Goal: Transaction & Acquisition: Subscribe to service/newsletter

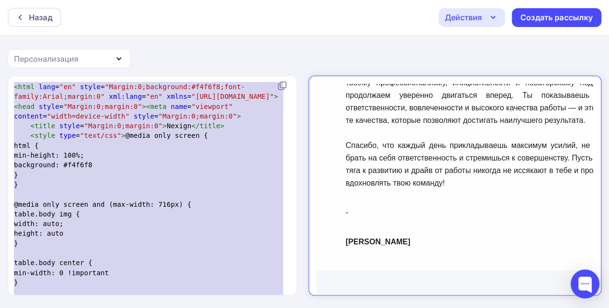
scroll to position [360, 0]
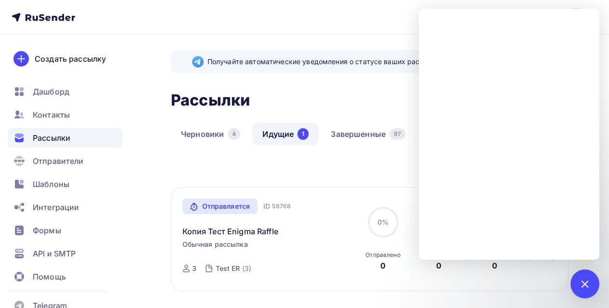
scroll to position [48, 0]
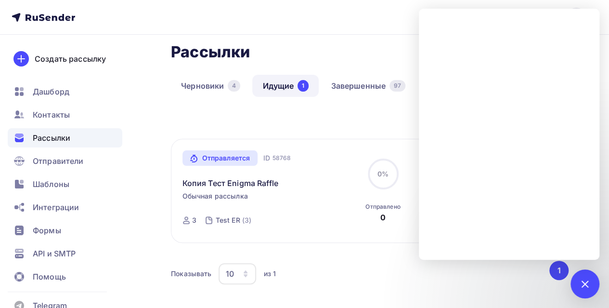
click at [365, 129] on div "Все Все папки Создать новую папку" at bounding box center [370, 125] width 398 height 26
click at [585, 274] on div at bounding box center [584, 283] width 29 height 29
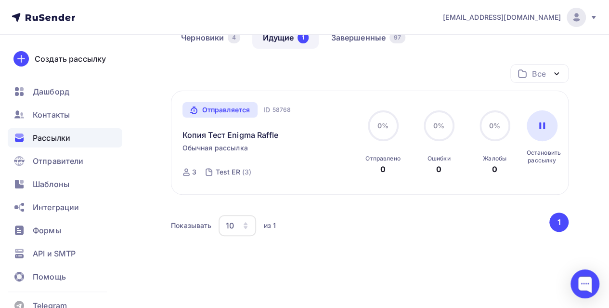
scroll to position [0, 0]
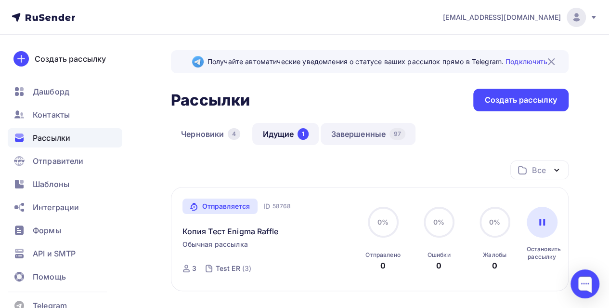
click at [359, 129] on link "Завершенные 97" at bounding box center [368, 134] width 95 height 22
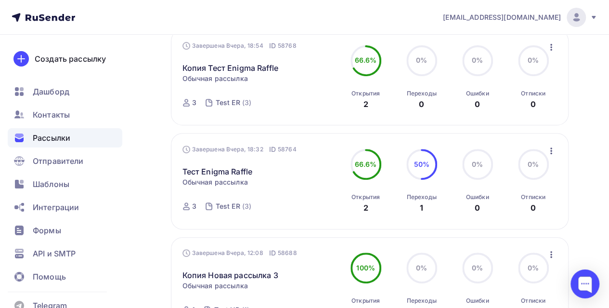
scroll to position [144, 0]
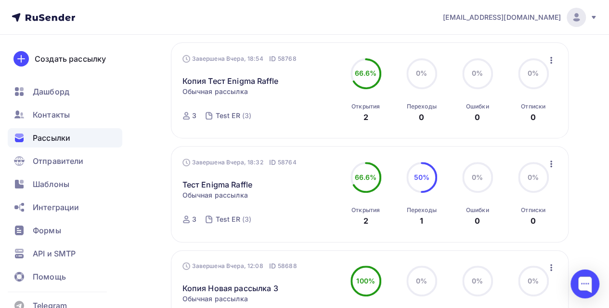
click at [550, 165] on icon "button" at bounding box center [551, 163] width 2 height 7
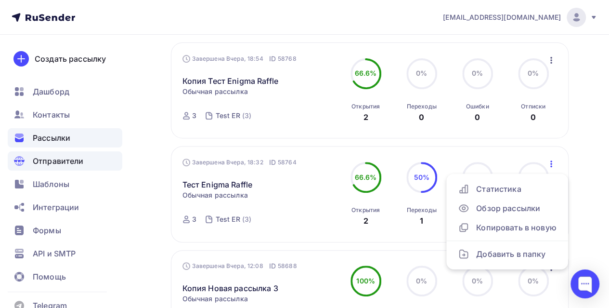
click at [50, 165] on span "Отправители" at bounding box center [58, 161] width 51 height 12
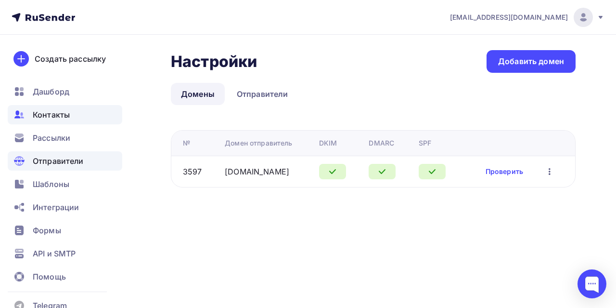
click at [58, 114] on span "Контакты" at bounding box center [51, 115] width 37 height 12
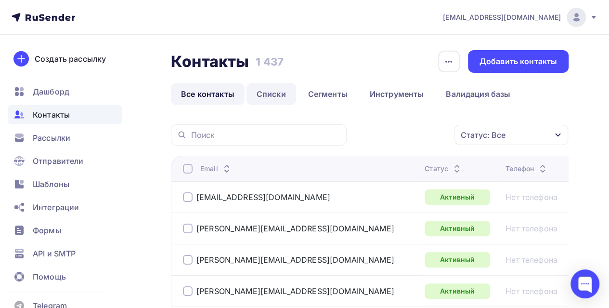
click at [268, 95] on link "Списки" at bounding box center [271, 94] width 50 height 22
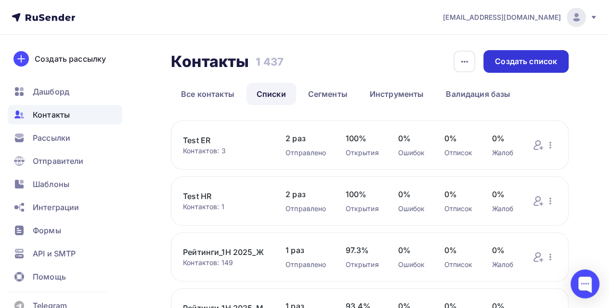
click at [527, 61] on div "Создать список" at bounding box center [526, 61] width 62 height 11
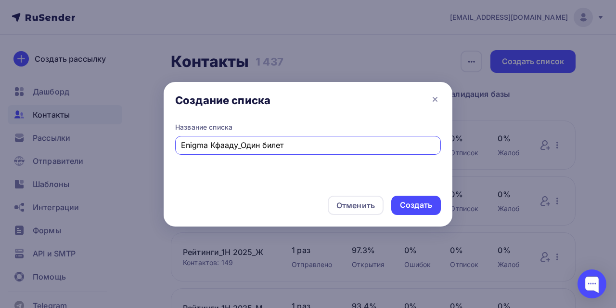
drag, startPoint x: 236, startPoint y: 146, endPoint x: 209, endPoint y: 142, distance: 26.8
click at [209, 142] on input "Enigma Кфааду_Один билет" at bounding box center [308, 145] width 255 height 12
type input "Enigma Raffle_Один билет"
click at [422, 205] on div "Создать" at bounding box center [416, 204] width 32 height 11
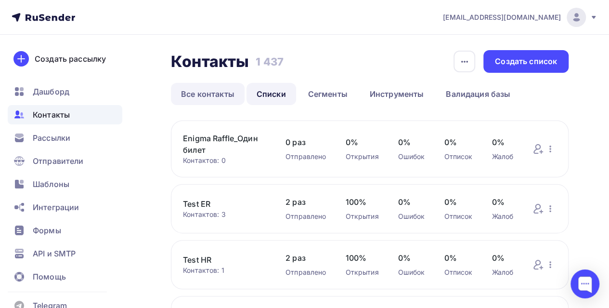
click at [218, 91] on link "Все контакты" at bounding box center [208, 94] width 74 height 22
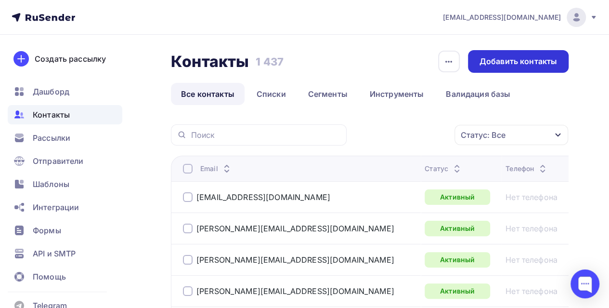
click at [515, 59] on div "Добавить контакты" at bounding box center [519, 61] width 78 height 11
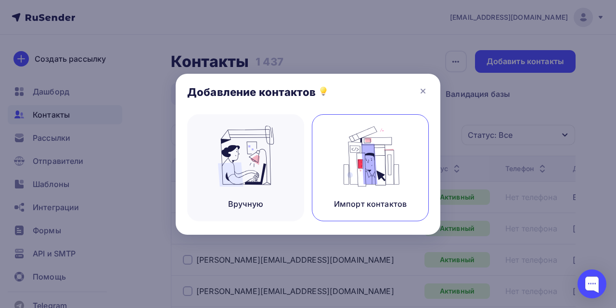
click at [367, 175] on img at bounding box center [370, 156] width 65 height 61
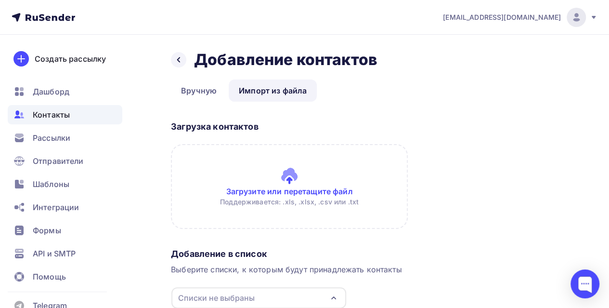
click at [276, 190] on input "file" at bounding box center [289, 186] width 237 height 85
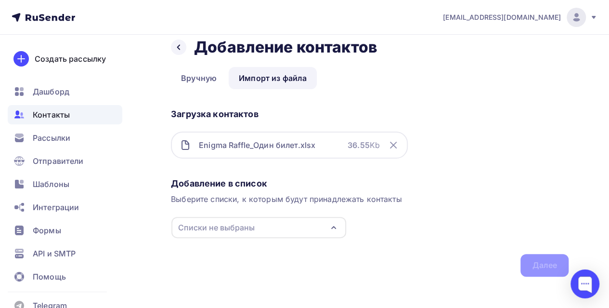
scroll to position [19, 0]
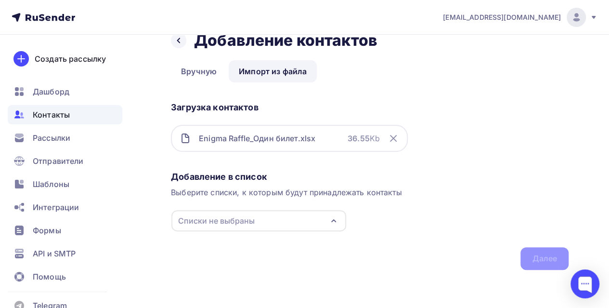
click at [282, 225] on div "Списки не выбраны" at bounding box center [258, 220] width 175 height 21
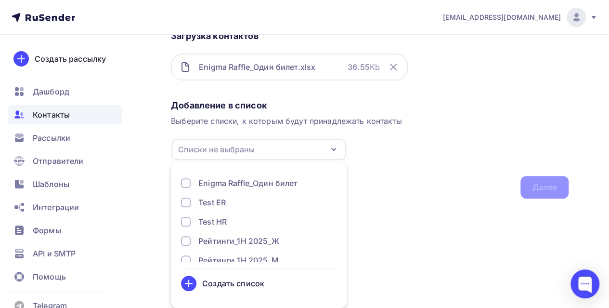
click at [225, 180] on div "Enigma Raffle_Один билет" at bounding box center [247, 183] width 99 height 12
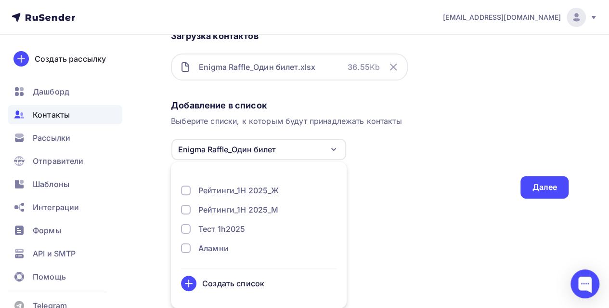
scroll to position [96, 0]
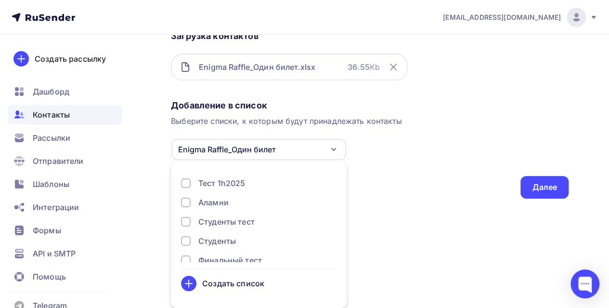
click at [370, 217] on html "it.uc@nexign.com Аккаунт Тарифы Выйти Создать рассылку Дашборд Контакты Рассылк…" at bounding box center [304, 63] width 609 height 308
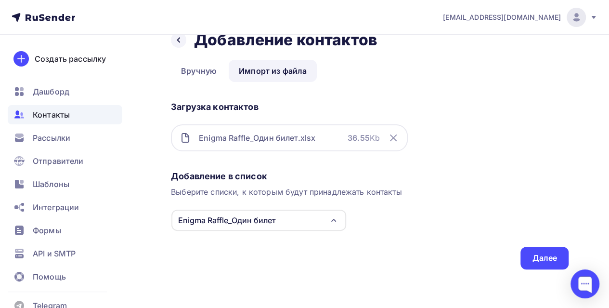
scroll to position [19, 0]
click at [542, 261] on div "Далее" at bounding box center [544, 258] width 25 height 11
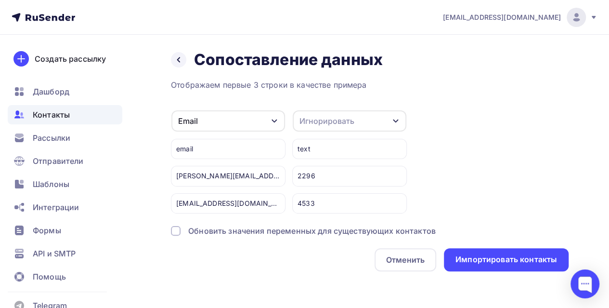
scroll to position [1, 0]
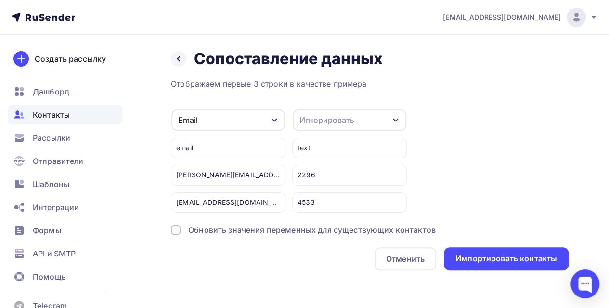
click at [335, 121] on div "Игнорировать" at bounding box center [326, 120] width 55 height 12
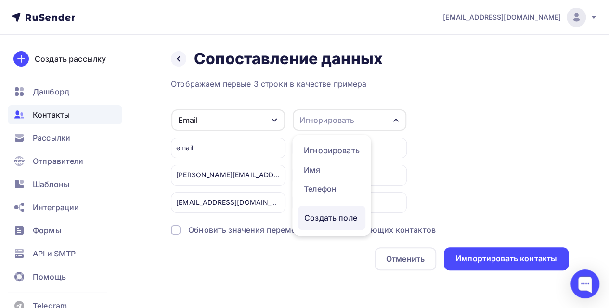
click at [324, 228] on div "Создать поле" at bounding box center [331, 218] width 67 height 24
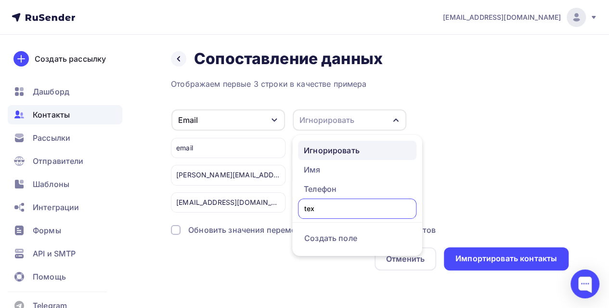
type input "text"
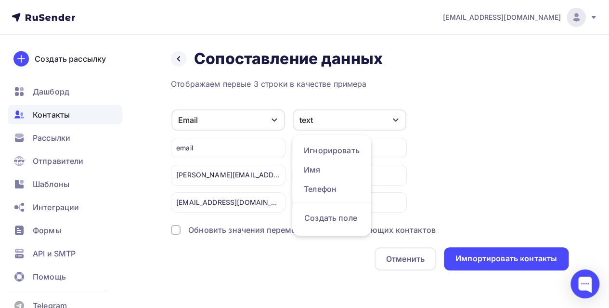
click at [503, 147] on div "Email Игнорировать Имя Телефон Создать поле email Timur.Abakumov@nexign.com Ras…" at bounding box center [370, 161] width 398 height 104
click at [399, 230] on div "Обновить значения переменных для существующих контактов" at bounding box center [311, 230] width 247 height 12
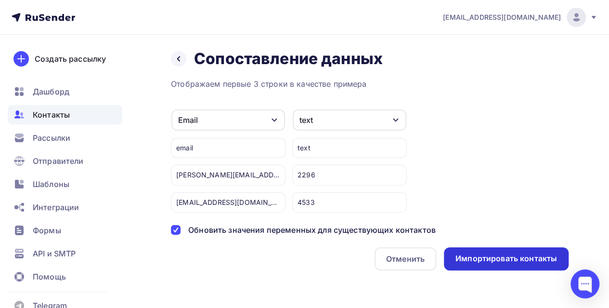
click at [491, 262] on div "Импортировать контакты" at bounding box center [506, 258] width 102 height 11
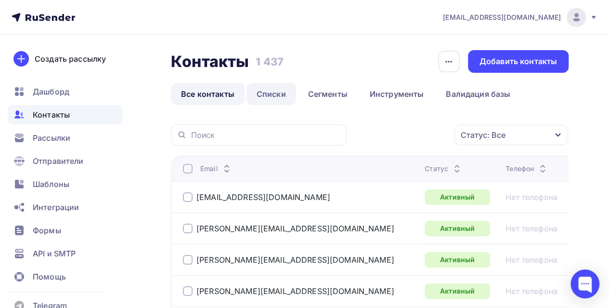
click at [272, 96] on link "Списки" at bounding box center [271, 94] width 50 height 22
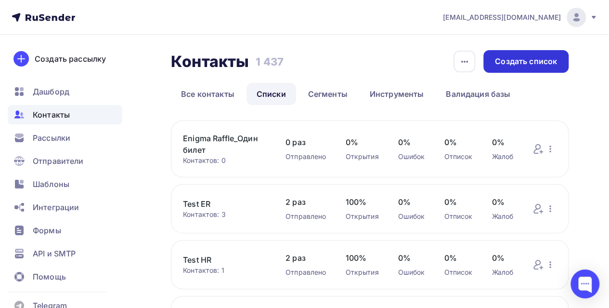
click at [533, 59] on div "Создать список" at bounding box center [526, 61] width 62 height 11
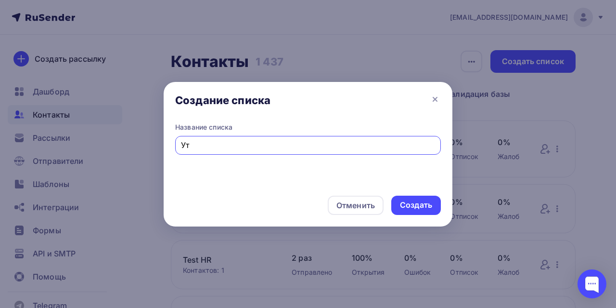
type input "У"
type input "Enigma Raffle_Много билетов"
click at [418, 204] on div "Создать" at bounding box center [416, 204] width 32 height 11
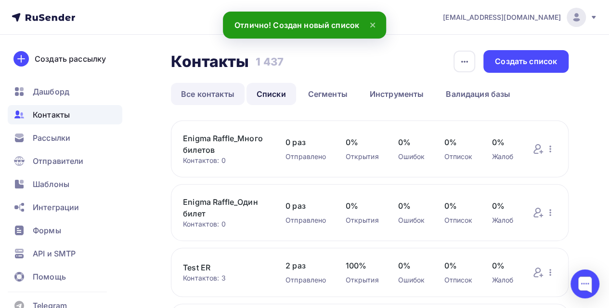
click at [214, 96] on link "Все контакты" at bounding box center [208, 94] width 74 height 22
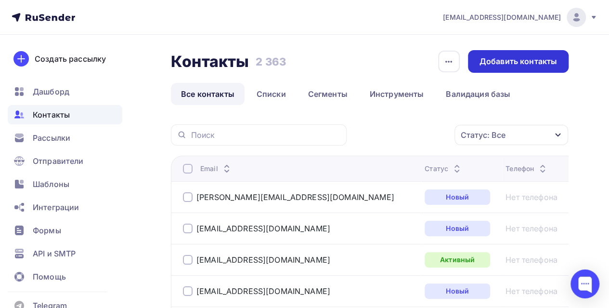
click at [523, 65] on div "Добавить контакты" at bounding box center [519, 61] width 78 height 11
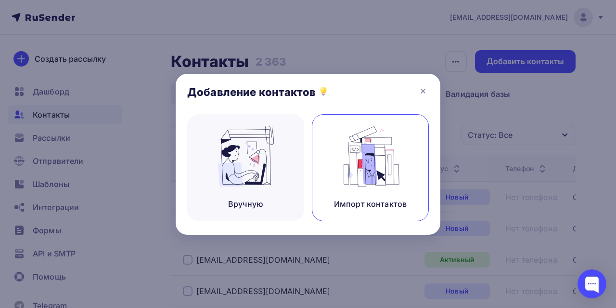
click at [345, 175] on img at bounding box center [370, 156] width 65 height 61
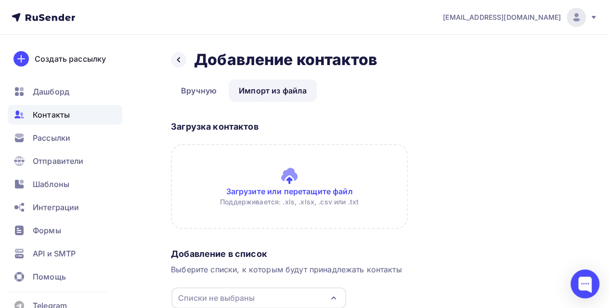
click at [319, 187] on input "file" at bounding box center [289, 186] width 237 height 85
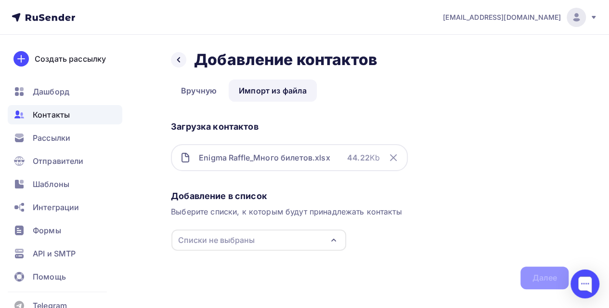
click at [326, 237] on div "Списки не выбраны" at bounding box center [258, 239] width 175 height 21
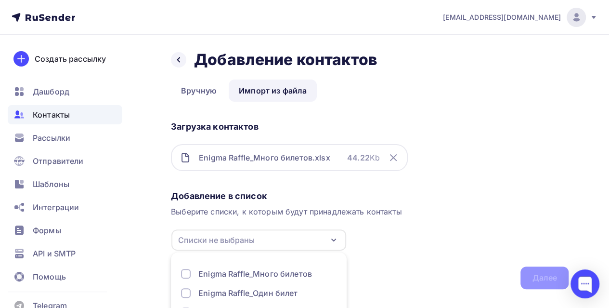
scroll to position [91, 0]
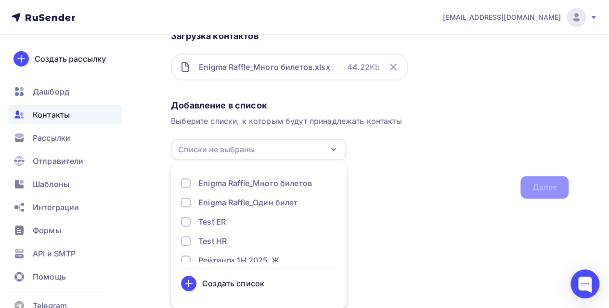
click at [183, 179] on div at bounding box center [186, 183] width 10 height 10
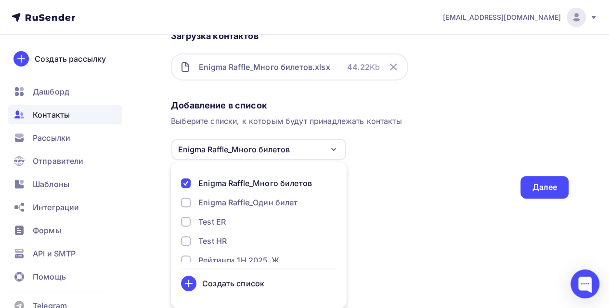
click at [432, 185] on div "Добавление в список Выберите списки, к которым будут принадлежать контакты Enig…" at bounding box center [370, 147] width 398 height 103
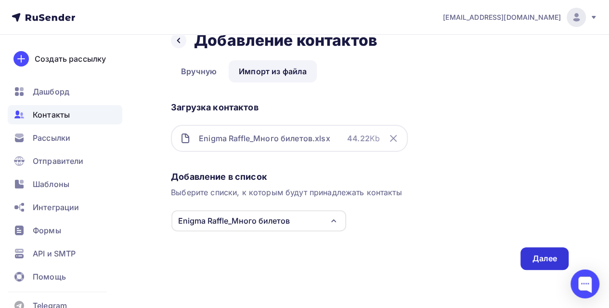
click at [537, 259] on div "Далее" at bounding box center [544, 258] width 25 height 11
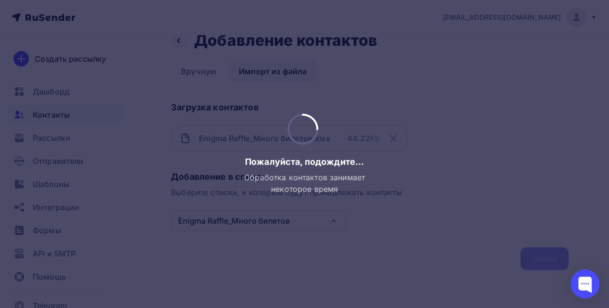
scroll to position [0, 0]
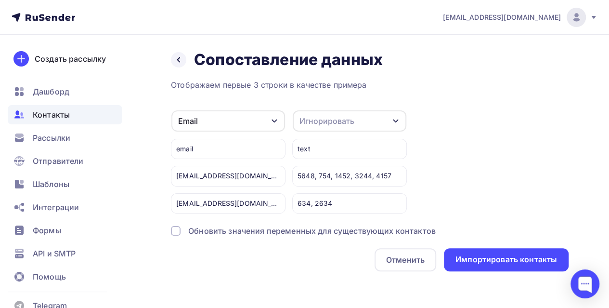
click at [336, 119] on div "Игнорировать" at bounding box center [326, 121] width 55 height 12
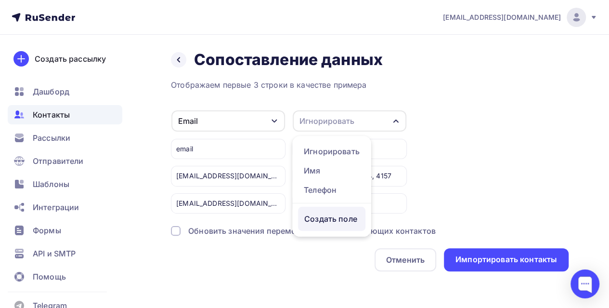
click at [321, 228] on div "Создать поле" at bounding box center [331, 219] width 67 height 24
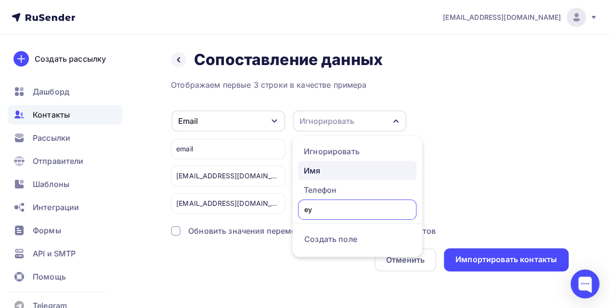
type input "е"
type input "text"
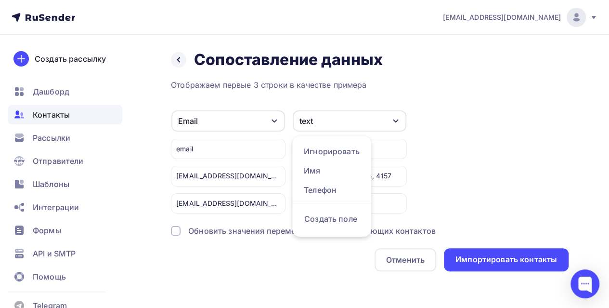
click at [483, 137] on div "Email Игнорировать Имя Телефон Создать поле email Aigul.Evseeva@nexign.com Aysy…" at bounding box center [370, 162] width 398 height 104
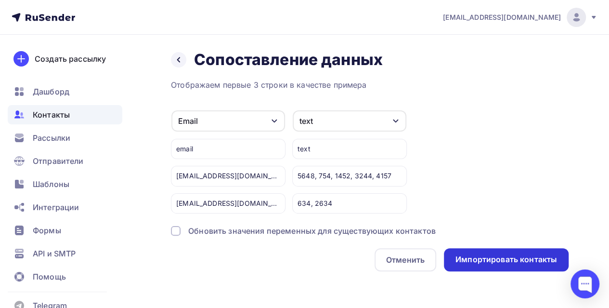
click at [505, 259] on div "Импортировать контакты" at bounding box center [506, 259] width 102 height 11
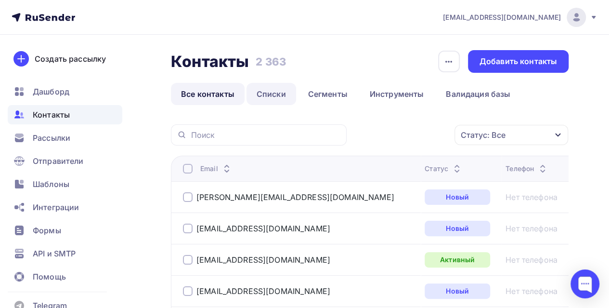
click at [279, 95] on link "Списки" at bounding box center [271, 94] width 50 height 22
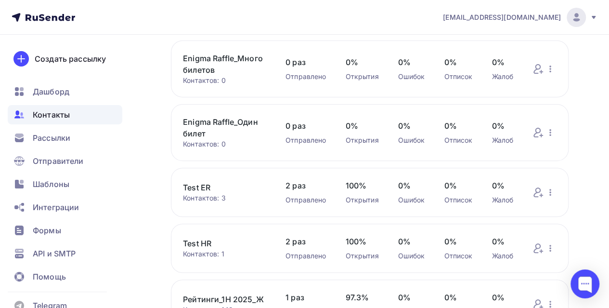
scroll to position [144, 0]
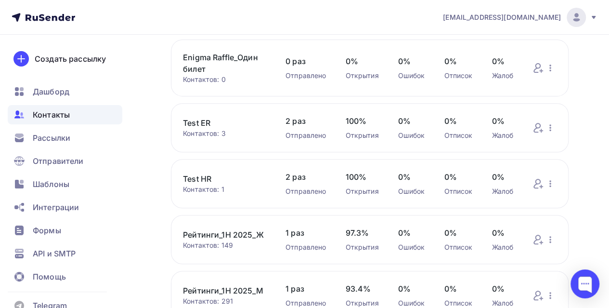
click at [206, 178] on link "Test HR" at bounding box center [224, 179] width 83 height 12
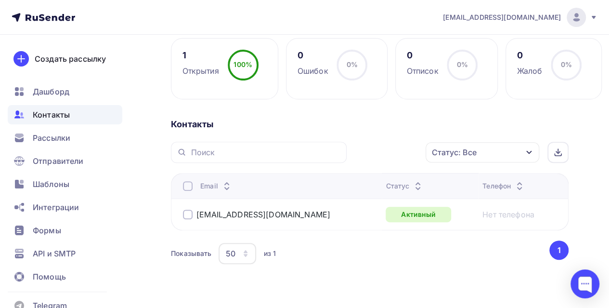
scroll to position [144, 0]
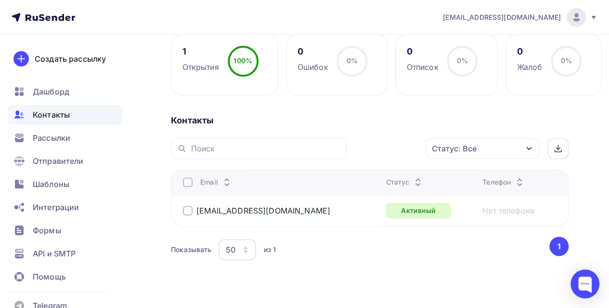
click at [505, 210] on link "Нет телефона" at bounding box center [508, 211] width 52 height 12
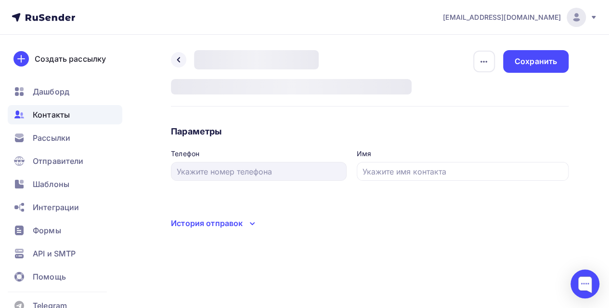
type input "Ксения"
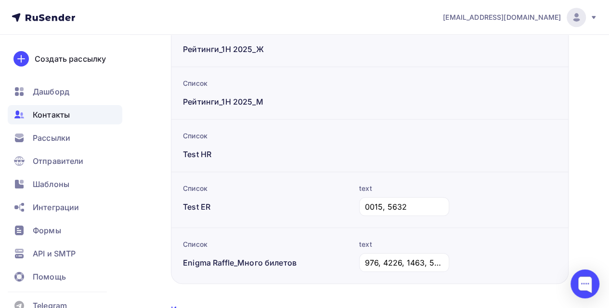
scroll to position [394, 0]
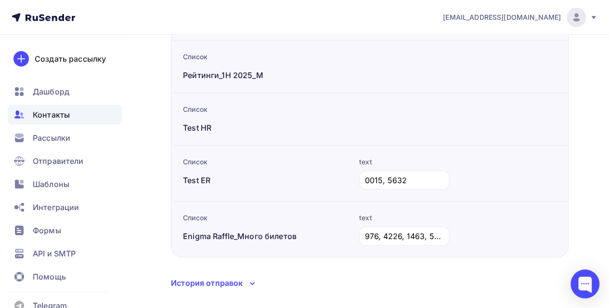
click at [364, 109] on div at bounding box center [452, 124] width 207 height 40
click at [205, 122] on div "Test HR" at bounding box center [266, 128] width 166 height 12
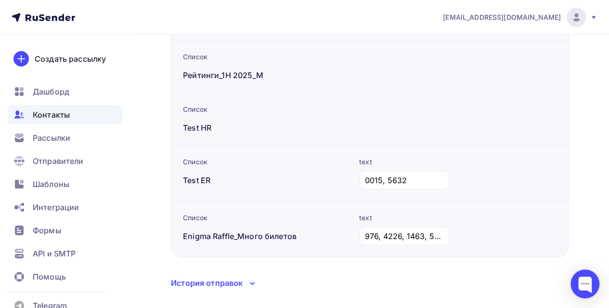
click at [288, 104] on div "Список Test HR" at bounding box center [266, 124] width 166 height 40
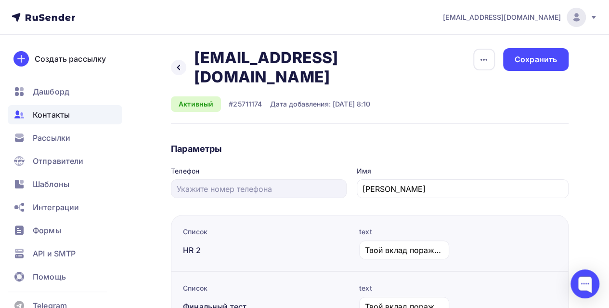
scroll to position [0, 0]
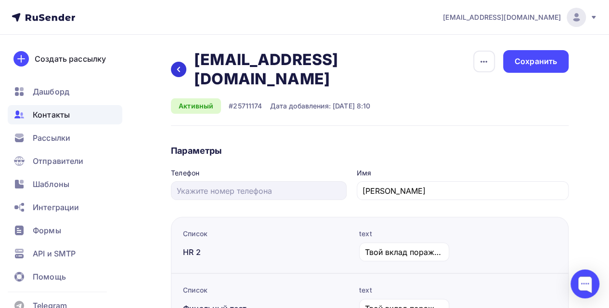
click at [181, 65] on icon at bounding box center [179, 69] width 8 height 8
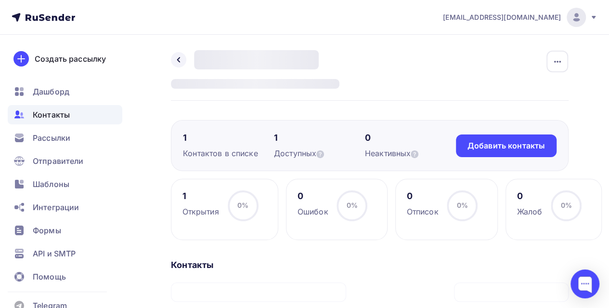
scroll to position [144, 0]
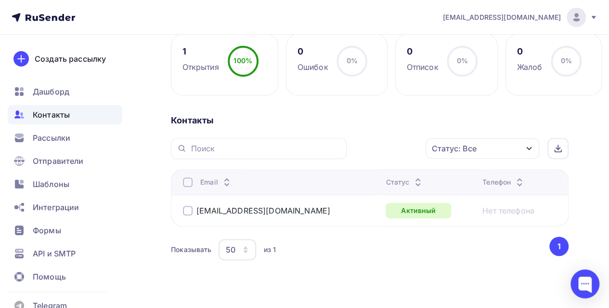
click at [63, 113] on span "Контакты" at bounding box center [51, 115] width 37 height 12
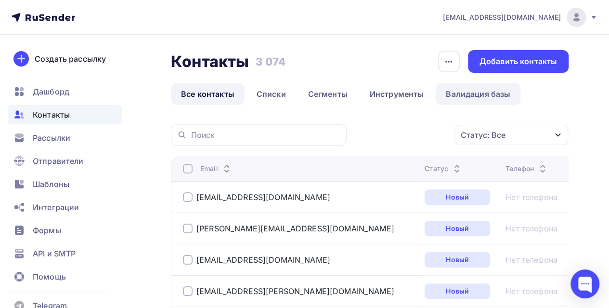
click at [456, 85] on link "Валидация базы" at bounding box center [478, 94] width 85 height 22
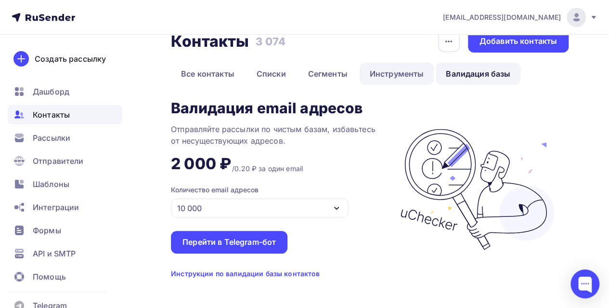
scroll to position [29, 0]
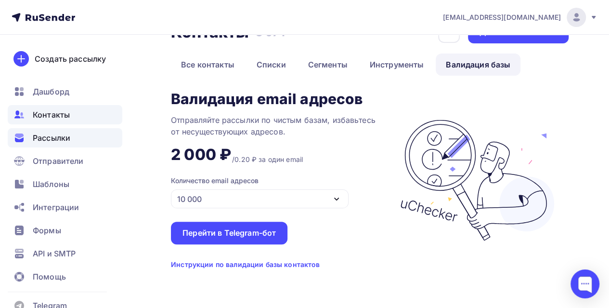
click at [48, 138] on span "Рассылки" at bounding box center [52, 138] width 38 height 12
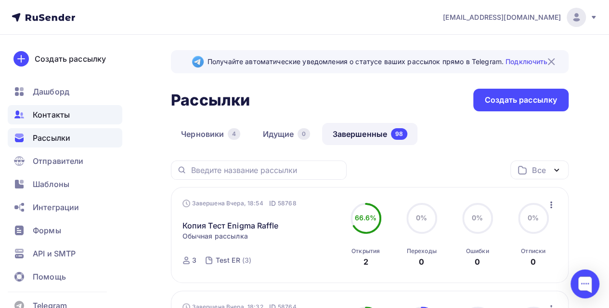
click at [58, 123] on div "Контакты" at bounding box center [65, 114] width 115 height 19
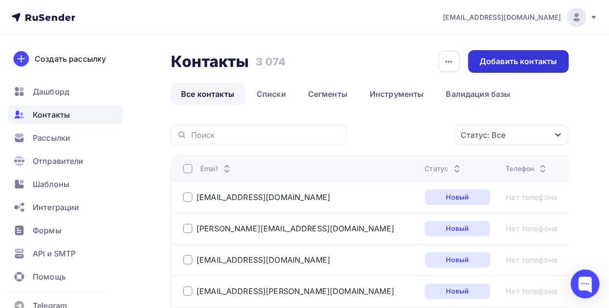
click at [532, 67] on div "Добавить контакты" at bounding box center [518, 61] width 101 height 23
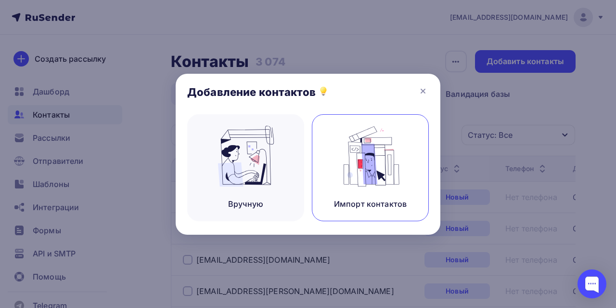
click at [384, 151] on img at bounding box center [370, 156] width 65 height 61
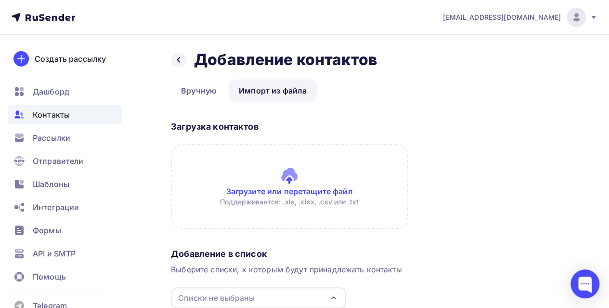
click at [289, 187] on input "file" at bounding box center [289, 186] width 237 height 85
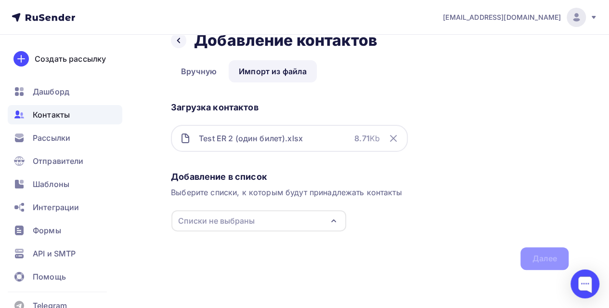
click at [244, 222] on div "Списки не выбраны" at bounding box center [216, 221] width 77 height 12
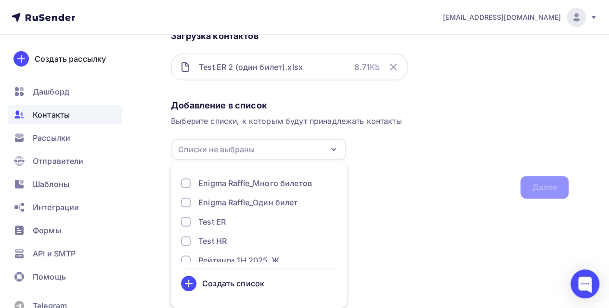
click at [235, 289] on div "Создать список" at bounding box center [259, 282] width 156 height 15
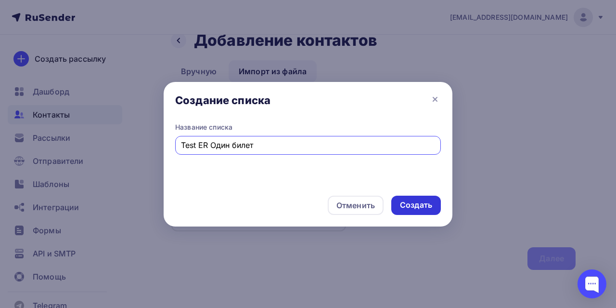
type input "Test ER Один билет"
click at [409, 203] on div "Создать" at bounding box center [416, 204] width 32 height 11
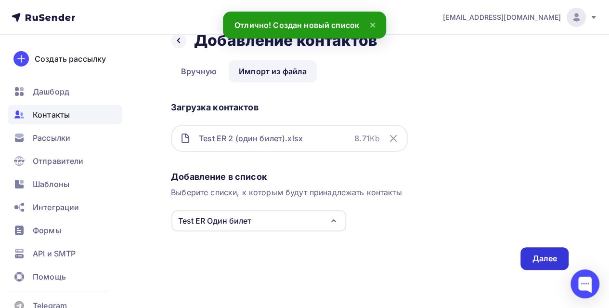
click at [539, 255] on div "Далее" at bounding box center [544, 258] width 25 height 11
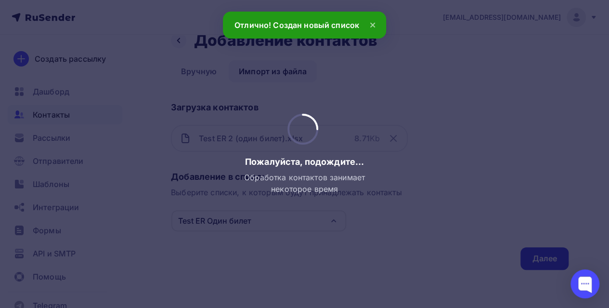
scroll to position [0, 0]
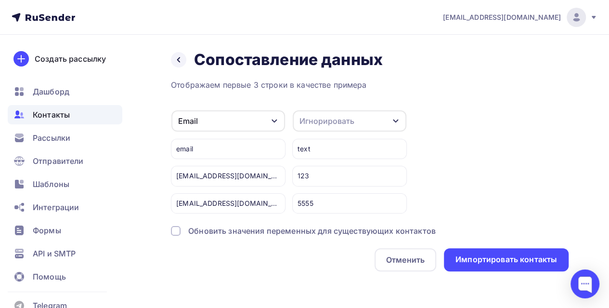
click at [318, 121] on div "Игнорировать" at bounding box center [326, 121] width 55 height 12
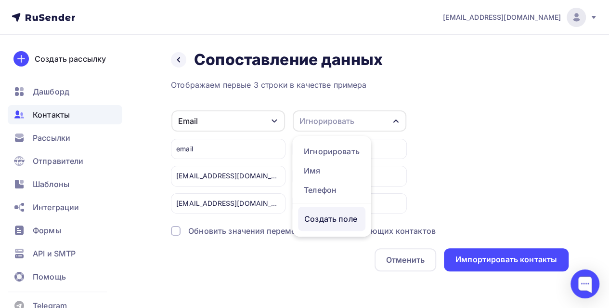
click at [346, 231] on div "Создать поле" at bounding box center [331, 219] width 67 height 24
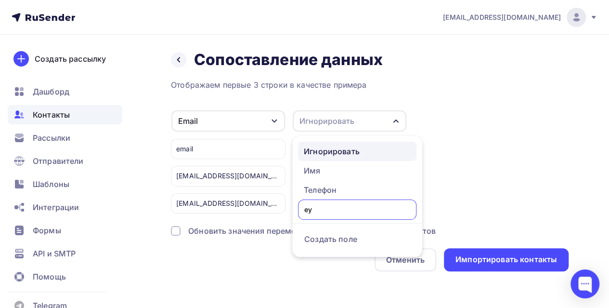
type input "е"
type input "text"
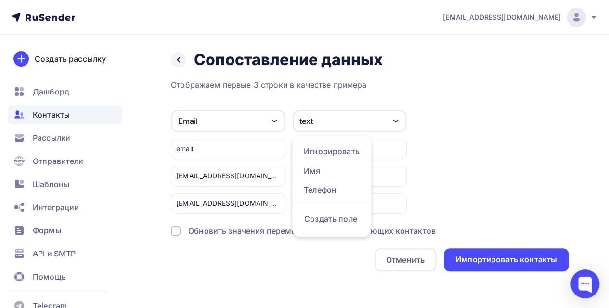
click at [524, 198] on div "Email Игнорировать Имя Телефон Создать поле email Kseniya.Toshchakova@nexign.co…" at bounding box center [370, 162] width 398 height 104
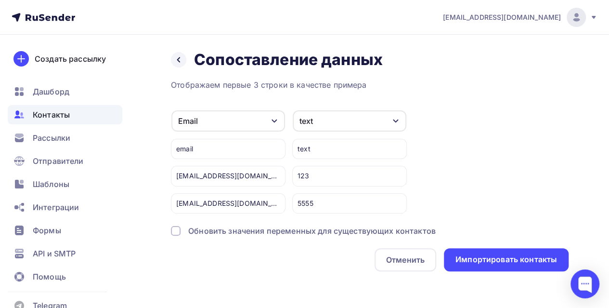
click at [210, 223] on div "Отображаем первые 3 строки в качестве примера Email Игнорировать Имя Телефон Со…" at bounding box center [370, 175] width 398 height 192
click at [232, 238] on div "Отображаем первые 3 строки в качестве примера Email Игнорировать Имя Телефон Со…" at bounding box center [370, 175] width 398 height 192
click at [233, 233] on div "Обновить значения переменных для существующих контактов" at bounding box center [311, 231] width 247 height 12
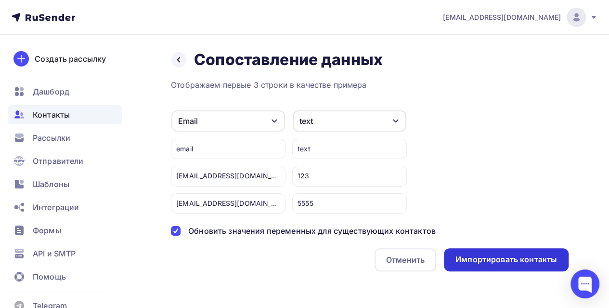
click at [492, 263] on div "Импортировать контакты" at bounding box center [506, 259] width 102 height 11
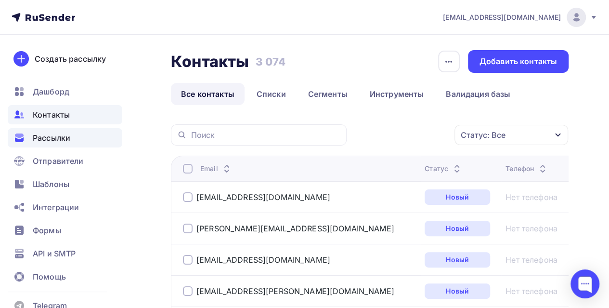
click at [45, 135] on span "Рассылки" at bounding box center [52, 138] width 38 height 12
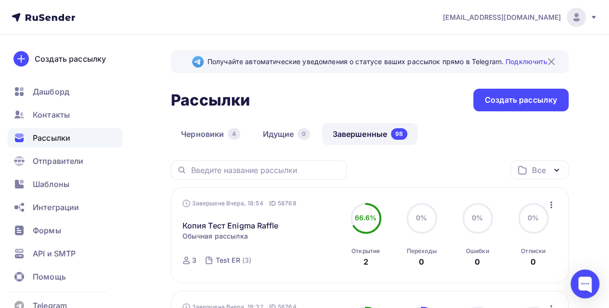
click at [373, 135] on link "Завершенные 98" at bounding box center [369, 134] width 95 height 22
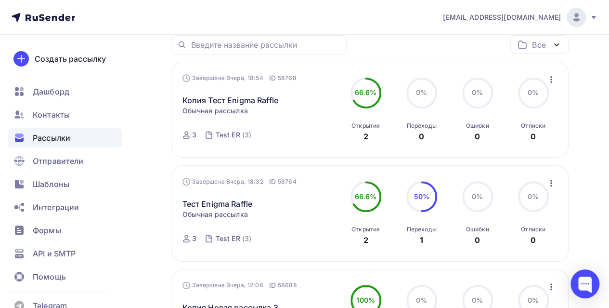
scroll to position [144, 0]
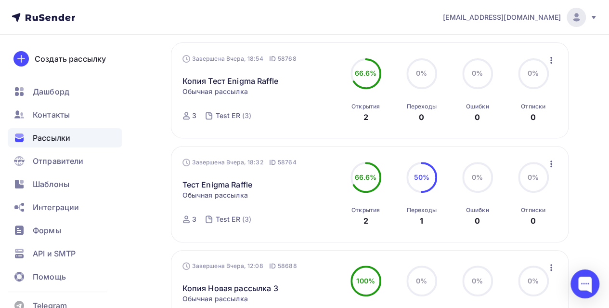
click at [550, 161] on icon "button" at bounding box center [551, 164] width 12 height 12
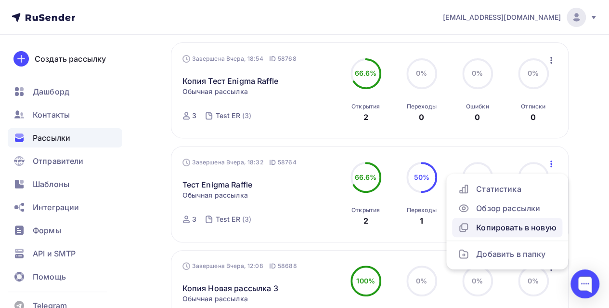
click at [514, 232] on div "Копировать в новую" at bounding box center [507, 227] width 99 height 12
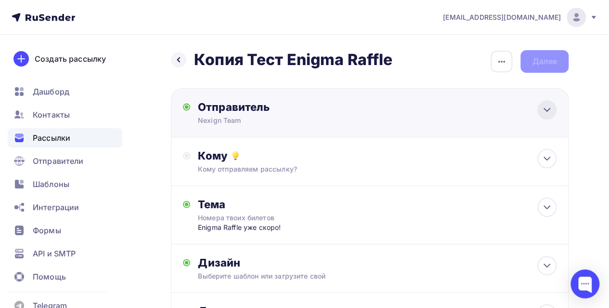
click at [550, 109] on icon at bounding box center [547, 110] width 12 height 12
type input "Nexign Team"
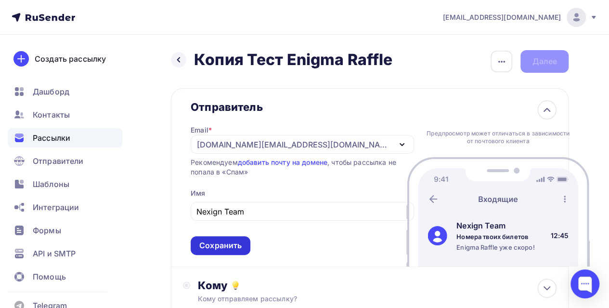
click at [219, 252] on div "Сохранить" at bounding box center [221, 245] width 60 height 19
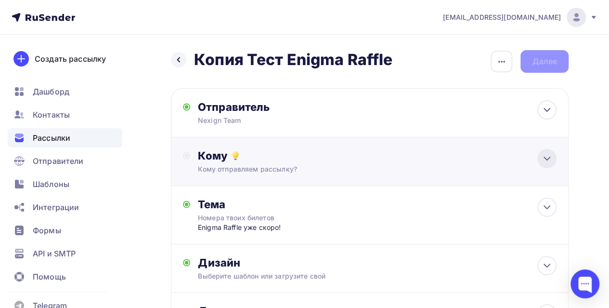
click at [550, 153] on div at bounding box center [546, 158] width 19 height 19
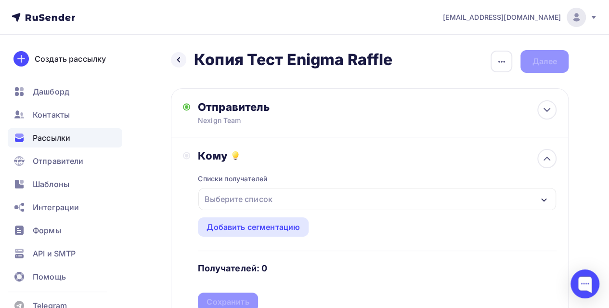
click at [273, 207] on div "Выберите список" at bounding box center [238, 198] width 75 height 17
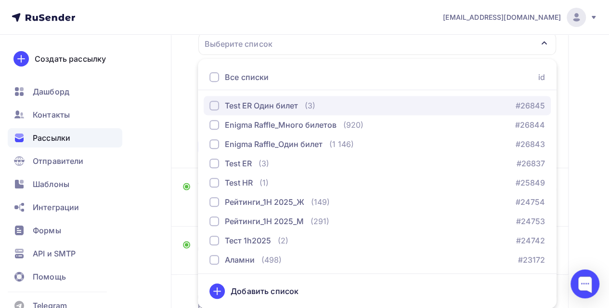
click at [215, 104] on div "button" at bounding box center [214, 106] width 10 height 10
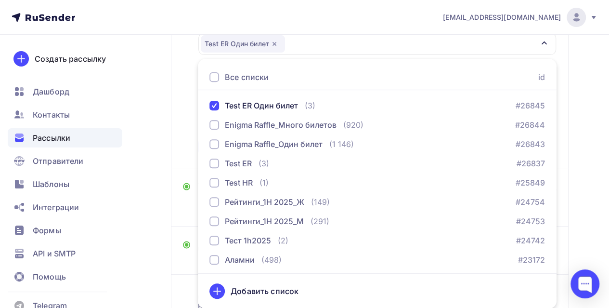
click at [583, 175] on div "Назад Копия Тест Enigma Raffle Копия Тест Enigma Raffle Закончить позже Переиме…" at bounding box center [304, 132] width 609 height 505
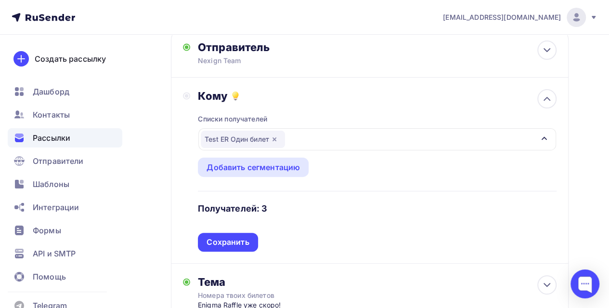
scroll to position [59, 0]
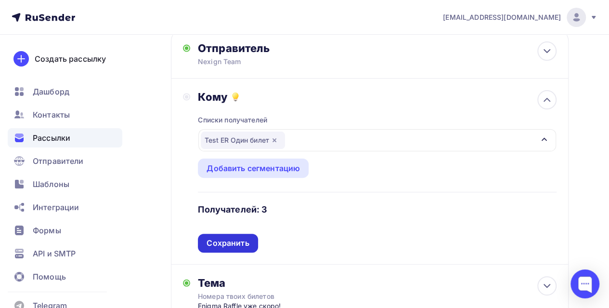
click at [231, 245] on div "Сохранить" at bounding box center [228, 242] width 42 height 11
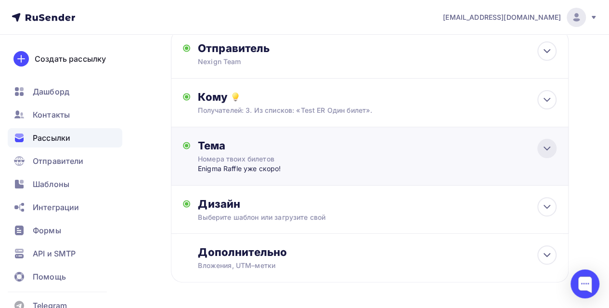
click at [539, 142] on div at bounding box center [546, 148] width 19 height 19
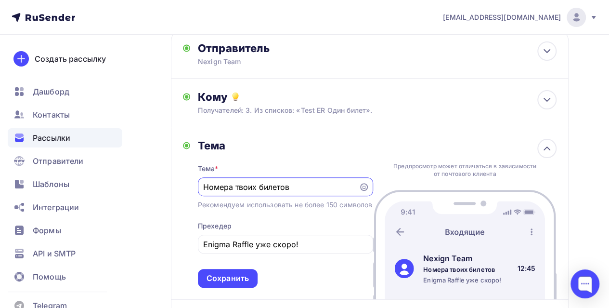
scroll to position [0, 0]
drag, startPoint x: 230, startPoint y: 186, endPoint x: 299, endPoint y: 186, distance: 69.8
click at [299, 186] on input "Номера твоих билетов" at bounding box center [278, 187] width 150 height 12
type input "Номер твоего билета Enigma Raffle"
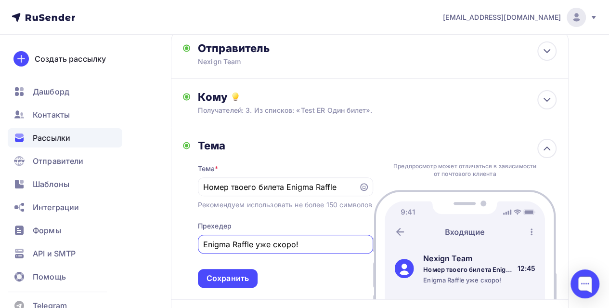
drag, startPoint x: 307, startPoint y: 255, endPoint x: 185, endPoint y: 252, distance: 121.8
click at [185, 252] on div "Тема Тема * Номер твоего билета Enigma Raffle Рекомендуем использовать не более…" at bounding box center [278, 213] width 190 height 149
type input "L"
type input "День программиста уже в эту пятницу!"
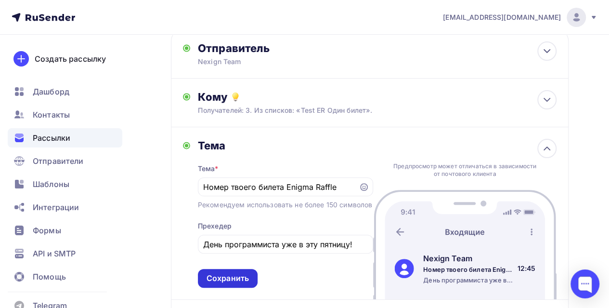
click at [240, 284] on div "Сохранить" at bounding box center [228, 277] width 42 height 11
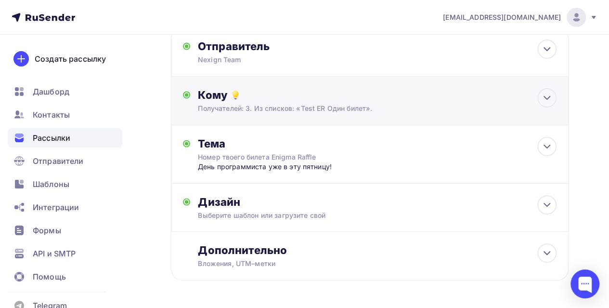
scroll to position [96, 0]
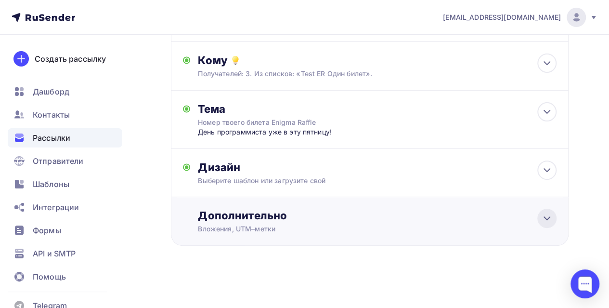
click at [540, 218] on div at bounding box center [546, 217] width 19 height 19
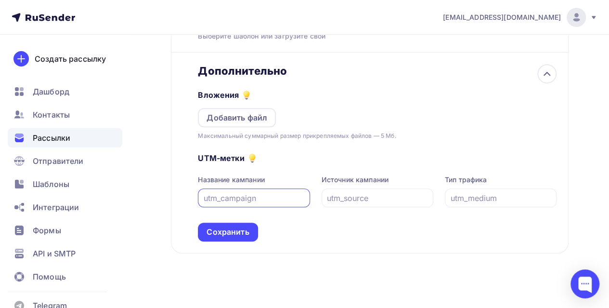
scroll to position [143, 0]
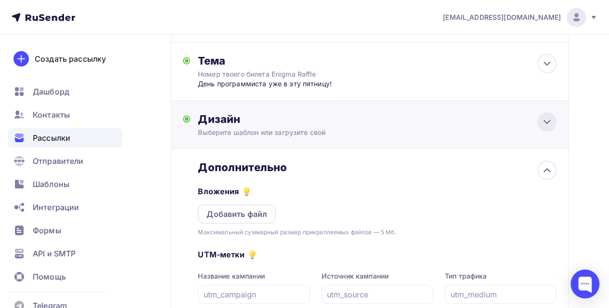
click at [551, 124] on icon at bounding box center [547, 122] width 12 height 12
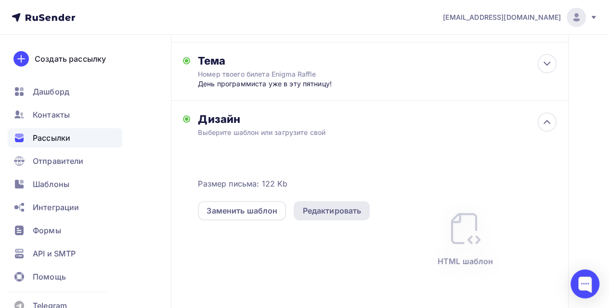
click at [337, 211] on div "Редактировать" at bounding box center [331, 211] width 59 height 12
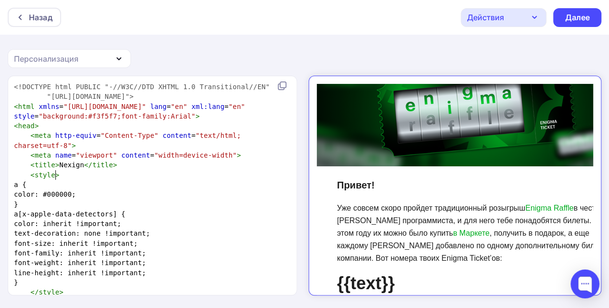
scroll to position [3, 0]
click at [170, 180] on pre "a {" at bounding box center [150, 185] width 277 height 10
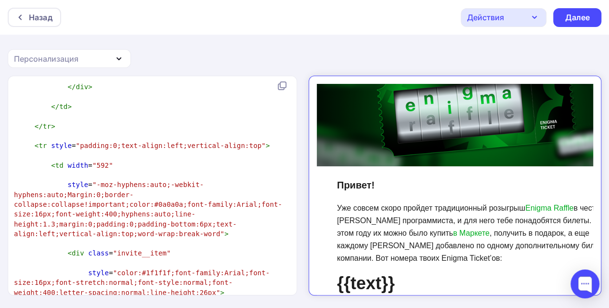
scroll to position [2530, 0]
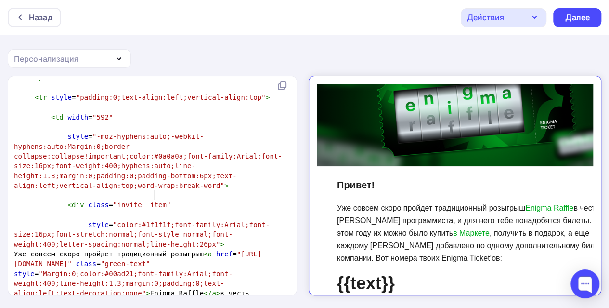
type textarea "я"
click at [157, 250] on span "Уже совсем скоро пройдет традиционный розыгрыш < a href = "https://hrm.nexign.c…" at bounding box center [150, 312] width 272 height 125
click at [202, 250] on span "Уже совсем скоро пройдет традиционный розыгрыш < a href = "https://hrm.nexign.c…" at bounding box center [150, 312] width 272 height 125
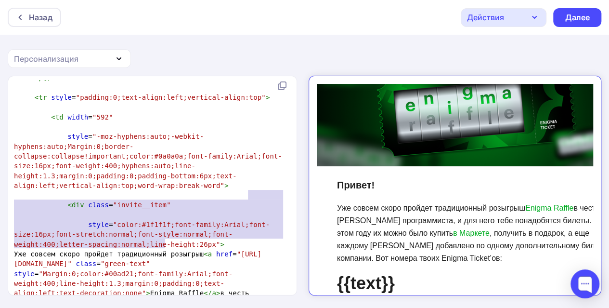
type textarea "их можно было купить <a href="https://hrm.nexign.com/market" class="green-text"…"
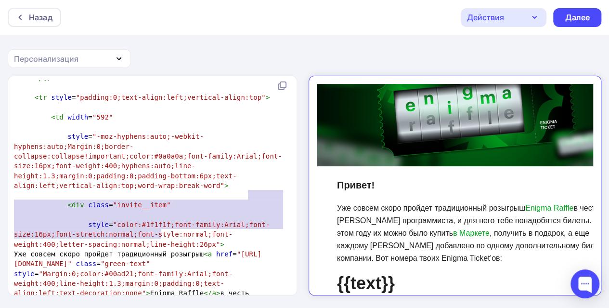
drag, startPoint x: 249, startPoint y: 195, endPoint x: 160, endPoint y: 234, distance: 97.0
click at [160, 250] on span "Уже совсем скоро пройдет традиционный розыгрыш < a href = "https://hrm.nexign.c…" at bounding box center [150, 312] width 272 height 125
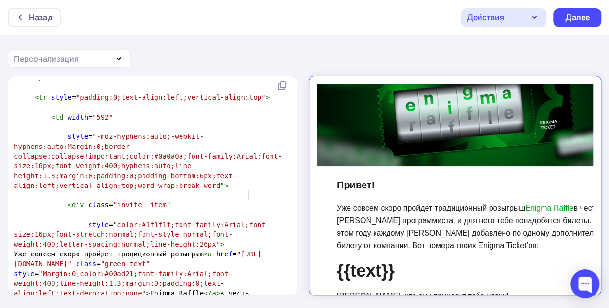
scroll to position [48, 9]
type textarea "добавлено"
drag, startPoint x: 57, startPoint y: 207, endPoint x: 88, endPoint y: 203, distance: 31.5
click at [88, 250] on span "Уже совсем скоро пройдет традиционный розыгрыш < a href = "https://hrm.nexign.c…" at bounding box center [150, 293] width 272 height 86
drag, startPoint x: 264, startPoint y: 195, endPoint x: 273, endPoint y: 197, distance: 9.3
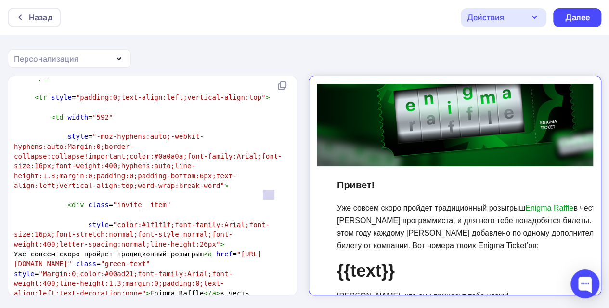
click at [273, 250] on span "Уже совсем скоро пройдет традиционный розыгрыш < a href = "https://hrm.nexign.c…" at bounding box center [150, 293] width 272 height 86
type textarea "ый"
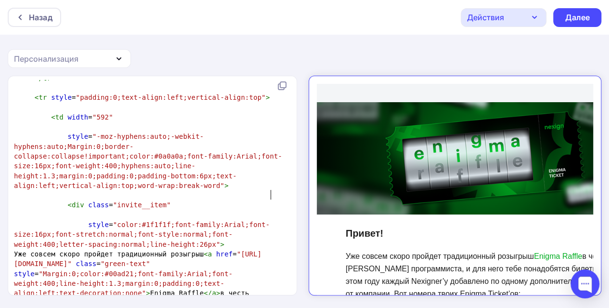
scroll to position [48, 9]
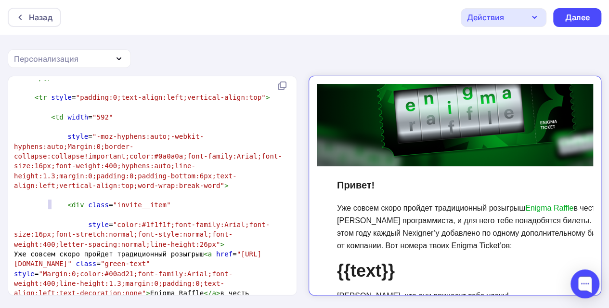
type textarea "’у"
drag, startPoint x: 51, startPoint y: 204, endPoint x: 44, endPoint y: 204, distance: 7.2
click at [44, 250] on span "Уже совсем скоро пройдет традиционный розыгрыш < a href = "https://hrm.nexign.c…" at bounding box center [150, 288] width 272 height 76
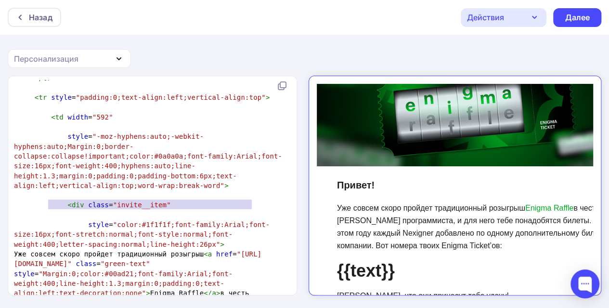
drag, startPoint x: 49, startPoint y: 206, endPoint x: 252, endPoint y: 206, distance: 202.7
click at [252, 250] on span "Уже совсем скоро пройдет традиционный розыгрыш < a href = "https://hrm.nexign.c…" at bounding box center [150, 288] width 272 height 76
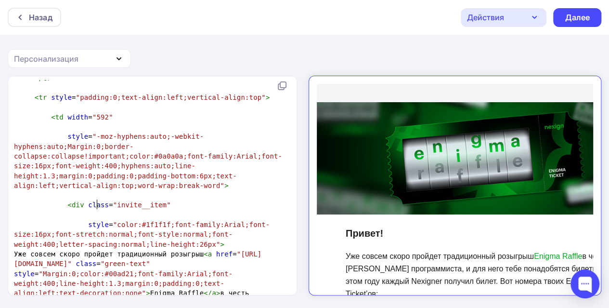
scroll to position [3, 47]
type textarea "получил билето"
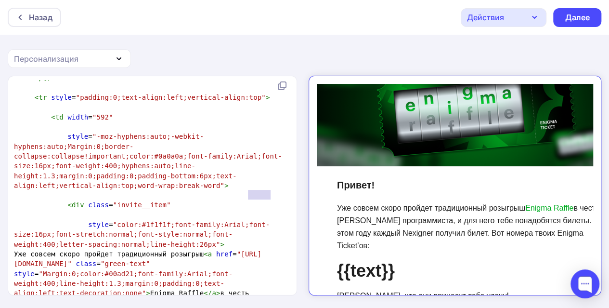
drag, startPoint x: 248, startPoint y: 194, endPoint x: 270, endPoint y: 194, distance: 21.7
click at [270, 250] on span "Уже совсем скоро пройдет традиционный розыгрыш < a href = "https://hrm.nexign.c…" at bounding box center [150, 288] width 272 height 76
type textarea "все"
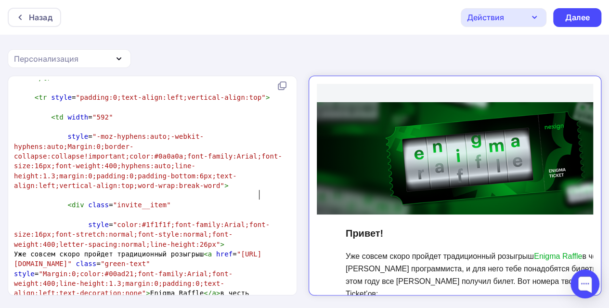
scroll to position [48, 9]
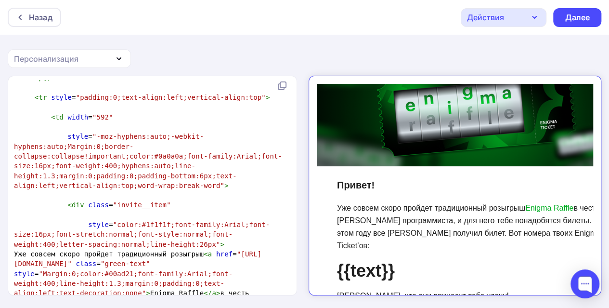
click at [42, 250] on span "Уже совсем скоро пройдет традиционный розыгрыш < a href = "https://hrm.nexign.c…" at bounding box center [152, 288] width 276 height 76
click at [44, 250] on span "Уже совсем скоро пройдет традиционный розыгрыш < a href = "https://hrm.nexign.c…" at bounding box center [152, 288] width 276 height 76
type textarea "'ы"
drag, startPoint x: 82, startPoint y: 203, endPoint x: 75, endPoint y: 205, distance: 7.0
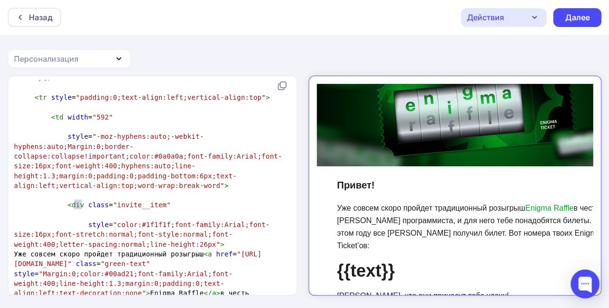
click at [75, 250] on span "Уже совсем скоро пройдет традиционный розыгрыш < a href = "https://hrm.nexign.c…" at bounding box center [152, 288] width 276 height 76
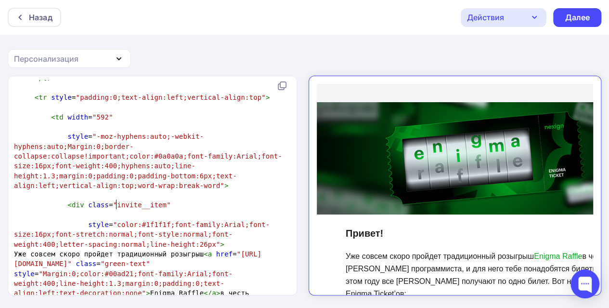
type textarea "ают по одному"
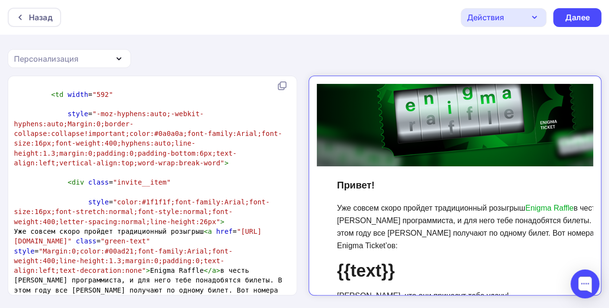
click at [145, 227] on span "Уже совсем скоро пройдет традиционный розыгрыш < a href = "https://hrm.nexign.c…" at bounding box center [150, 265] width 272 height 76
type textarea "у от компании, поэтому шанс выиграть юудеьт"
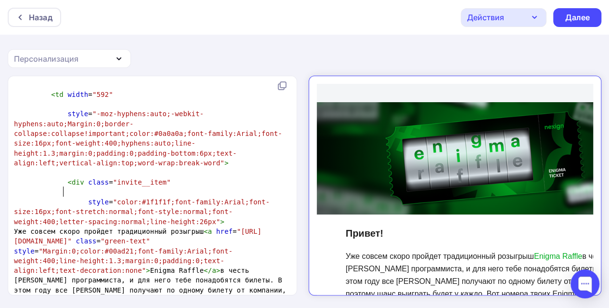
type textarea "будет у каждого"
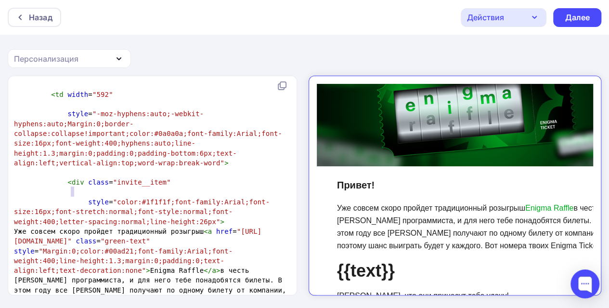
click at [72, 227] on span "Уже совсем скоро пройдет традиционный розыгрыш < a href = "https://hrm.nexign.c…" at bounding box center [152, 270] width 276 height 86
type textarea "!"
type textarea "а"
click at [115, 227] on span "Уже совсем скоро пройдет традиционный розыгрыш < a href = "https://hrm.nexign.c…" at bounding box center [152, 270] width 276 height 86
drag, startPoint x: 137, startPoint y: 193, endPoint x: 128, endPoint y: 191, distance: 9.5
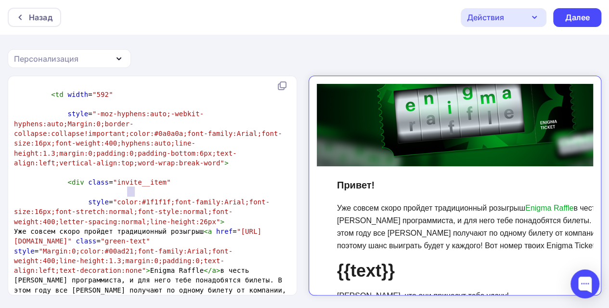
click at [128, 227] on span "Уже совсем скоро пройдет традиционный розыгрыш < a href = "https://hrm.nexign.c…" at bounding box center [152, 270] width 276 height 86
type textarea "его"
drag, startPoint x: 195, startPoint y: 190, endPoint x: 203, endPoint y: 190, distance: 7.7
click at [203, 227] on span "Уже совсем скоро пройдет традиционный розыгрыш < a href = "https://hrm.nexign.c…" at bounding box center [152, 270] width 276 height 86
type textarea "f"
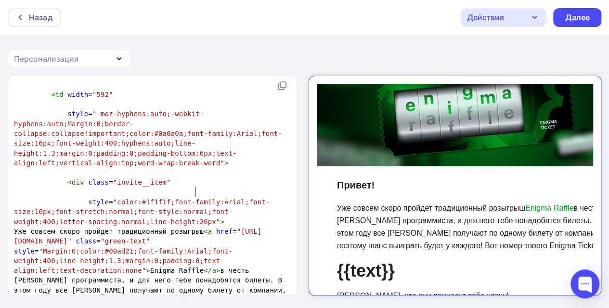
type textarea "а"
click at [231, 226] on pre "Уже совсем скоро пройдет традиционный розыгрыш < a href = "https://hrm.nexign.c…" at bounding box center [150, 270] width 277 height 88
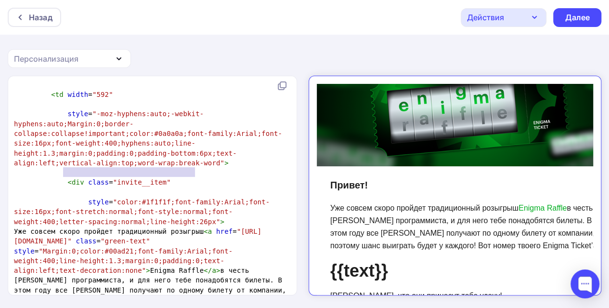
type textarea ", и для него тебе понадобятся билеты"
drag, startPoint x: 197, startPoint y: 175, endPoint x: 60, endPoint y: 175, distance: 137.2
click at [60, 227] on span "Уже совсем скоро пройдет традиционный розыгрыш < a href = "https://hrm.nexign.c…" at bounding box center [152, 270] width 276 height 86
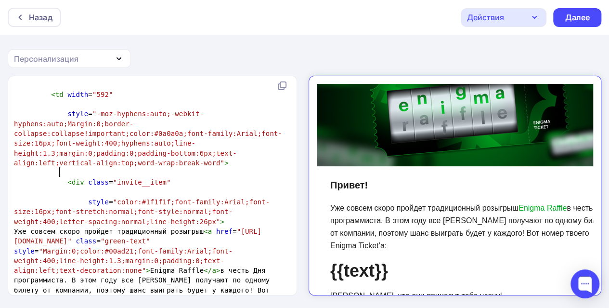
scroll to position [48, 15]
click at [494, 214] on div "Уже совсем скоро пройдет традиционный розыгрыш Enigma Raffle в честь Дня програ…" at bounding box center [461, 225] width 279 height 63
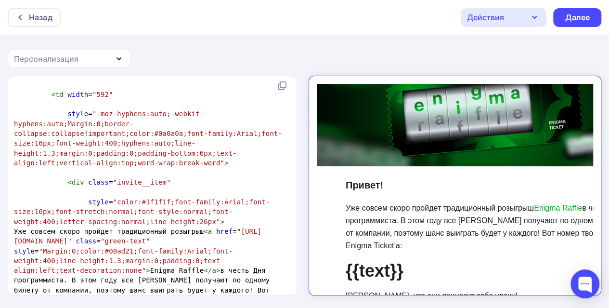
scroll to position [3, 0]
drag, startPoint x: 39, startPoint y: 190, endPoint x: 51, endPoint y: 185, distance: 12.3
click at [39, 227] on span "Уже совсем скоро пройдет традиционный розыгрыш < a href = "https://hrm.nexign.c…" at bounding box center [144, 265] width 260 height 76
click at [266, 226] on pre "Уже совсем скоро пройдет традиционный розыгрыш < a href = "https://hrm.nexign.c…" at bounding box center [150, 265] width 277 height 78
click at [261, 227] on span "Уже совсем скоро пройдет традиционный розыгрыш < a href = "https://hrm.nexign.c…" at bounding box center [144, 265] width 260 height 76
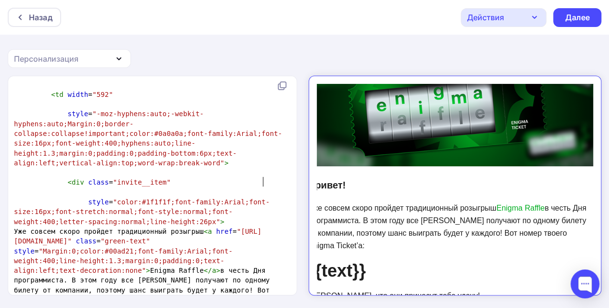
scroll to position [48, 25]
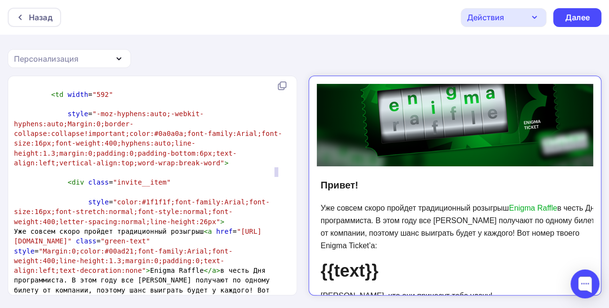
drag, startPoint x: 274, startPoint y: 172, endPoint x: 281, endPoint y: 171, distance: 6.8
click at [281, 226] on pre "Уже совсем скоро пройдет традиционный розыгрыш < a href = "https://hrm.nexign.c…" at bounding box center [150, 265] width 277 height 78
click at [435, 233] on div "Уже совсем скоро пройдет традиционный розыгрыш Enigma Raffle в честь Дня програ…" at bounding box center [451, 225] width 279 height 63
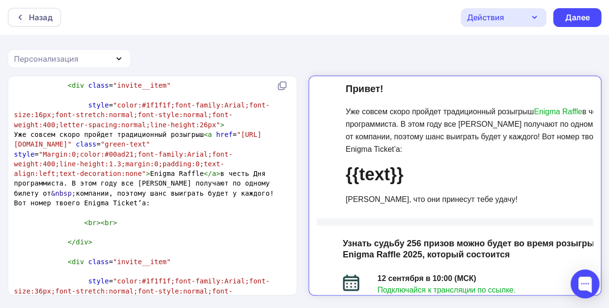
scroll to position [2697, 0]
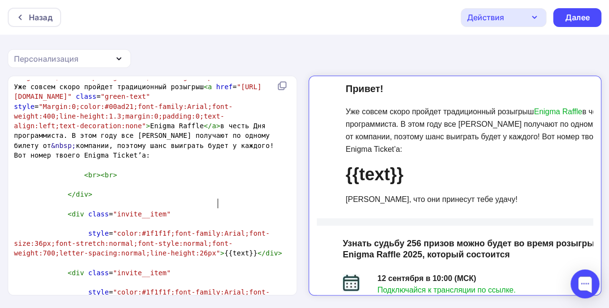
drag, startPoint x: 218, startPoint y: 206, endPoint x: 247, endPoint y: 195, distance: 31.1
click at [218, 278] on span "style = "color:#1f1f1f;font-family:Arial;font-size:16px;font-stretch:normal;fon…" at bounding box center [152, 301] width 276 height 47
click at [241, 278] on span "style = "color:#1f1f1f;font-family:Arial;font-size:16px;font-stretch:normal;fon…" at bounding box center [152, 301] width 276 height 47
type textarea "е"
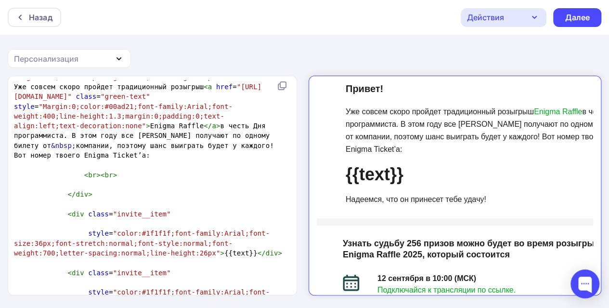
click at [78, 277] on pre "style = "color:#1f1f1f;font-family:Arial;font-size:16px;font-stretch:normal;fon…" at bounding box center [150, 301] width 277 height 49
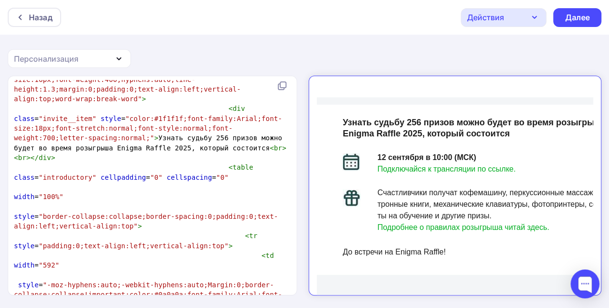
scroll to position [3181, 0]
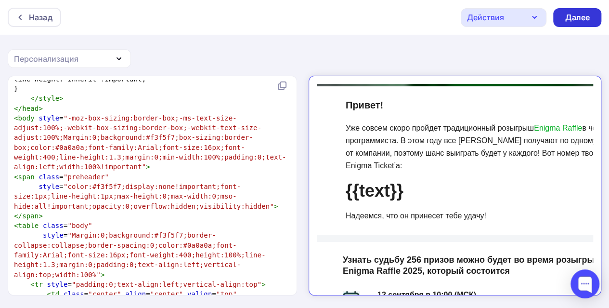
click at [590, 15] on div "Далее" at bounding box center [577, 17] width 48 height 19
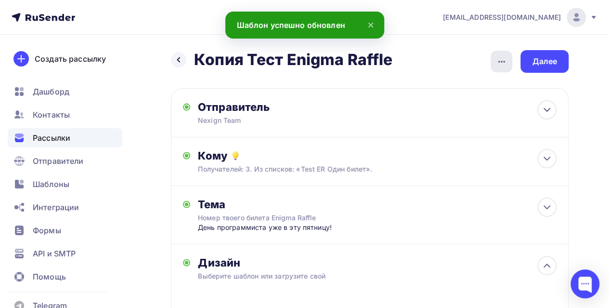
click at [498, 65] on icon "button" at bounding box center [502, 62] width 12 height 12
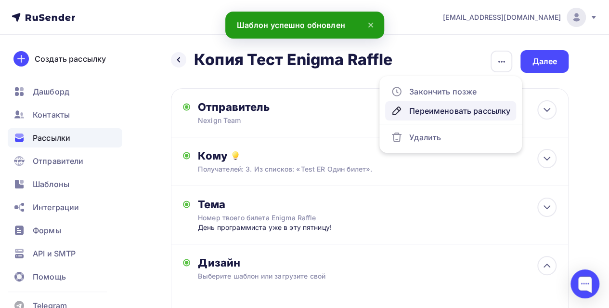
click at [424, 114] on div "Переименовать рассылку" at bounding box center [450, 111] width 119 height 12
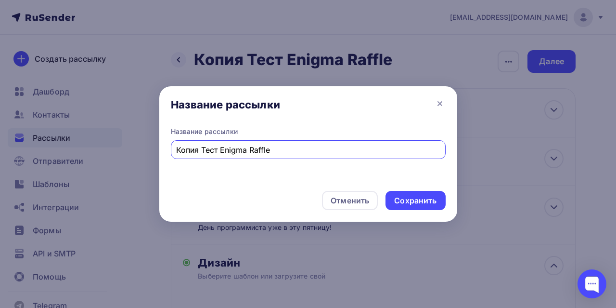
drag, startPoint x: 204, startPoint y: 150, endPoint x: 160, endPoint y: 148, distance: 43.9
click at [160, 148] on div "Название рассылки Копия Тест Enigma Raffle" at bounding box center [308, 155] width 298 height 56
click at [188, 145] on input "Копия Тест Enigma Raffle" at bounding box center [308, 150] width 264 height 12
drag, startPoint x: 173, startPoint y: 150, endPoint x: 109, endPoint y: 147, distance: 64.1
click at [109, 147] on div "Название рассылки Название рассылки Копия Тест Enigma Raffle Отменить Сохранить" at bounding box center [308, 154] width 616 height 308
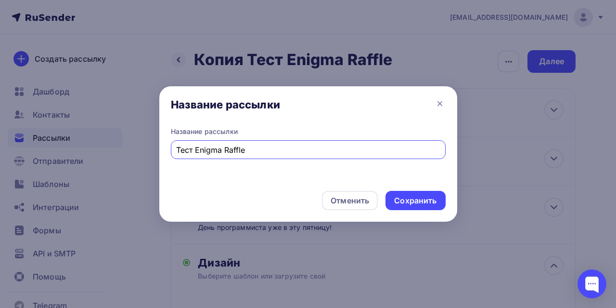
click at [267, 145] on input "Тест Enigma Raffle" at bounding box center [308, 150] width 264 height 12
type input "Тест Enigma Raffle_Один билет"
click at [420, 205] on div "Сохранить" at bounding box center [415, 200] width 42 height 11
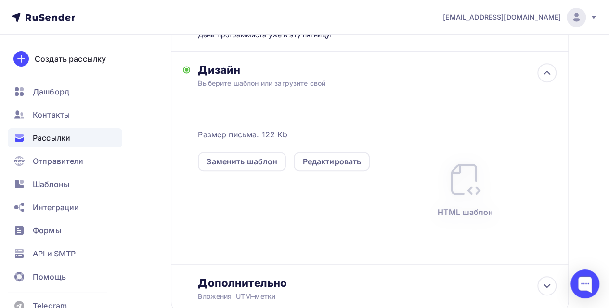
click at [360, 103] on div "Размер письма: 122 Kb Заменить шаблон Редактировать HTML шаблон" at bounding box center [377, 176] width 359 height 176
click at [322, 162] on div "Редактировать" at bounding box center [331, 162] width 59 height 12
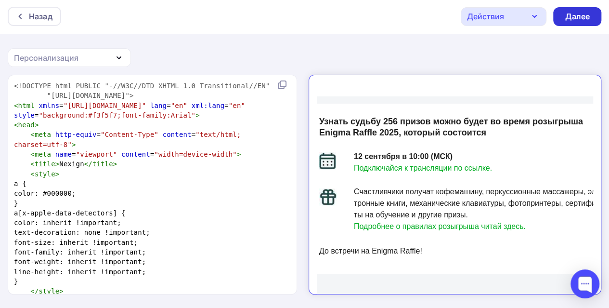
click at [571, 14] on div "Далее" at bounding box center [577, 16] width 25 height 11
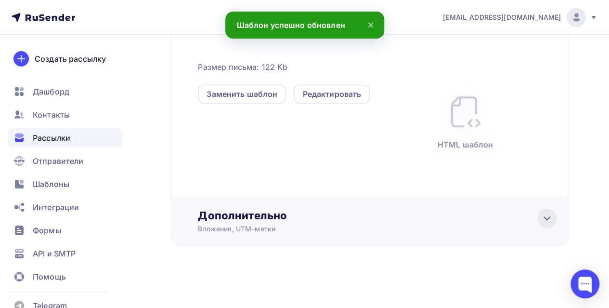
click at [543, 219] on icon at bounding box center [547, 218] width 12 height 12
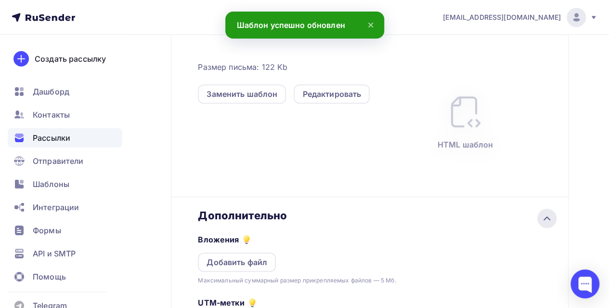
click at [543, 219] on icon at bounding box center [547, 218] width 12 height 12
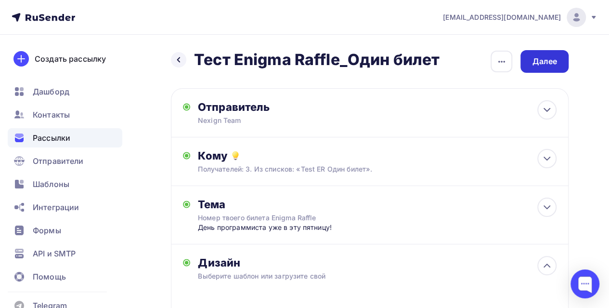
click at [546, 64] on div "Далее" at bounding box center [544, 61] width 25 height 11
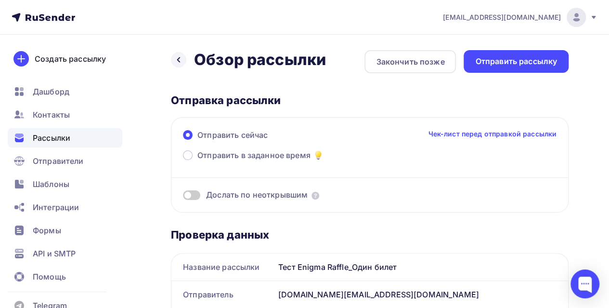
click at [196, 194] on span at bounding box center [191, 195] width 17 height 10
click at [183, 196] on input "checkbox" at bounding box center [183, 196] width 0 height 0
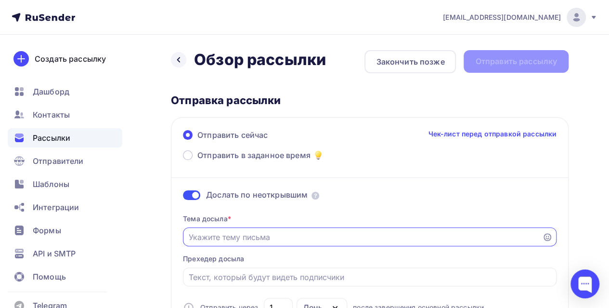
click at [248, 236] on input "Отправить в заданное время" at bounding box center [363, 237] width 348 height 12
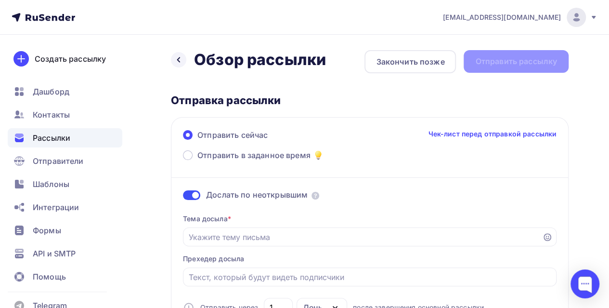
click at [189, 194] on span at bounding box center [191, 195] width 17 height 10
click at [183, 196] on input "checkbox" at bounding box center [183, 196] width 0 height 0
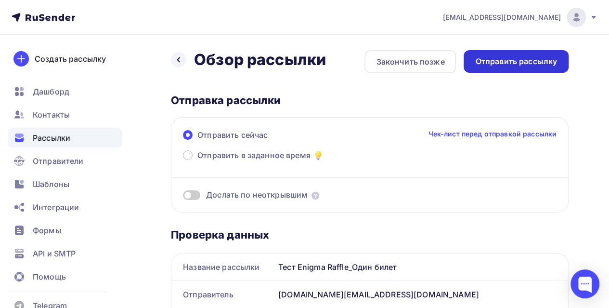
click at [520, 66] on div "Отправить рассылку" at bounding box center [516, 61] width 82 height 11
